Goal: Information Seeking & Learning: Find specific fact

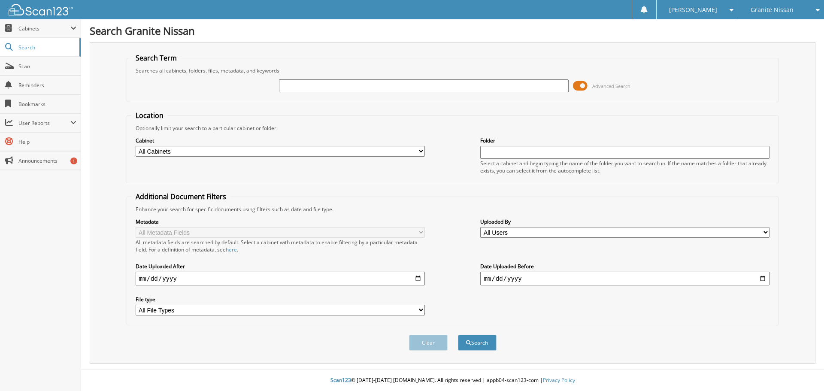
click at [293, 86] on input "text" at bounding box center [423, 85] width 289 height 13
type input "[US_VEHICLE_IDENTIFICATION_NUMBER]"
click at [476, 343] on button "Search" at bounding box center [477, 343] width 39 height 16
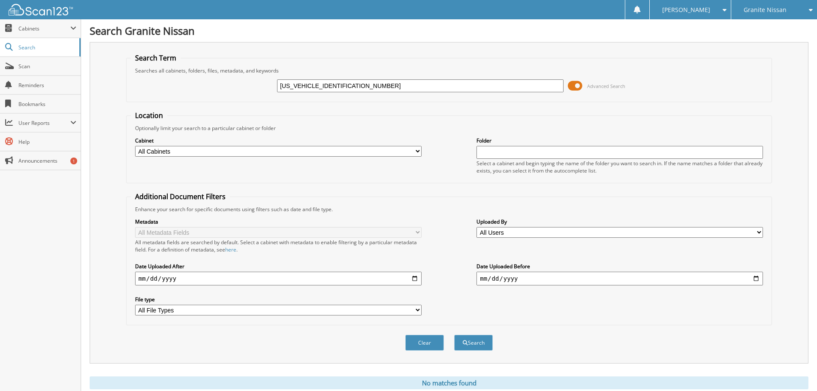
drag, startPoint x: 353, startPoint y: 87, endPoint x: 111, endPoint y: 84, distance: 242.8
click at [111, 84] on div "Search Term Searches all cabinets, folders, files, metadata, and keywords [US_V…" at bounding box center [449, 202] width 719 height 321
